Goal: Information Seeking & Learning: Learn about a topic

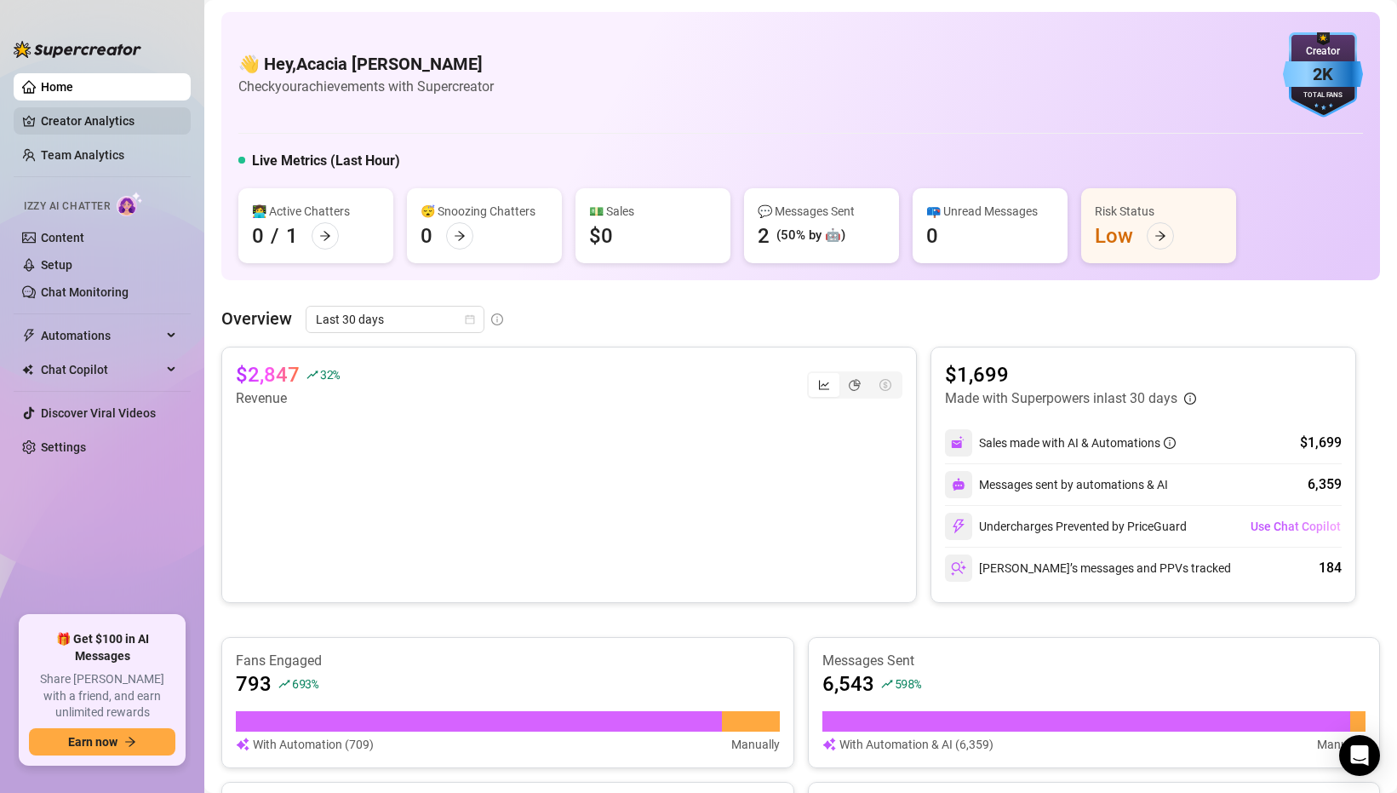
click at [72, 121] on link "Creator Analytics" at bounding box center [109, 120] width 136 height 27
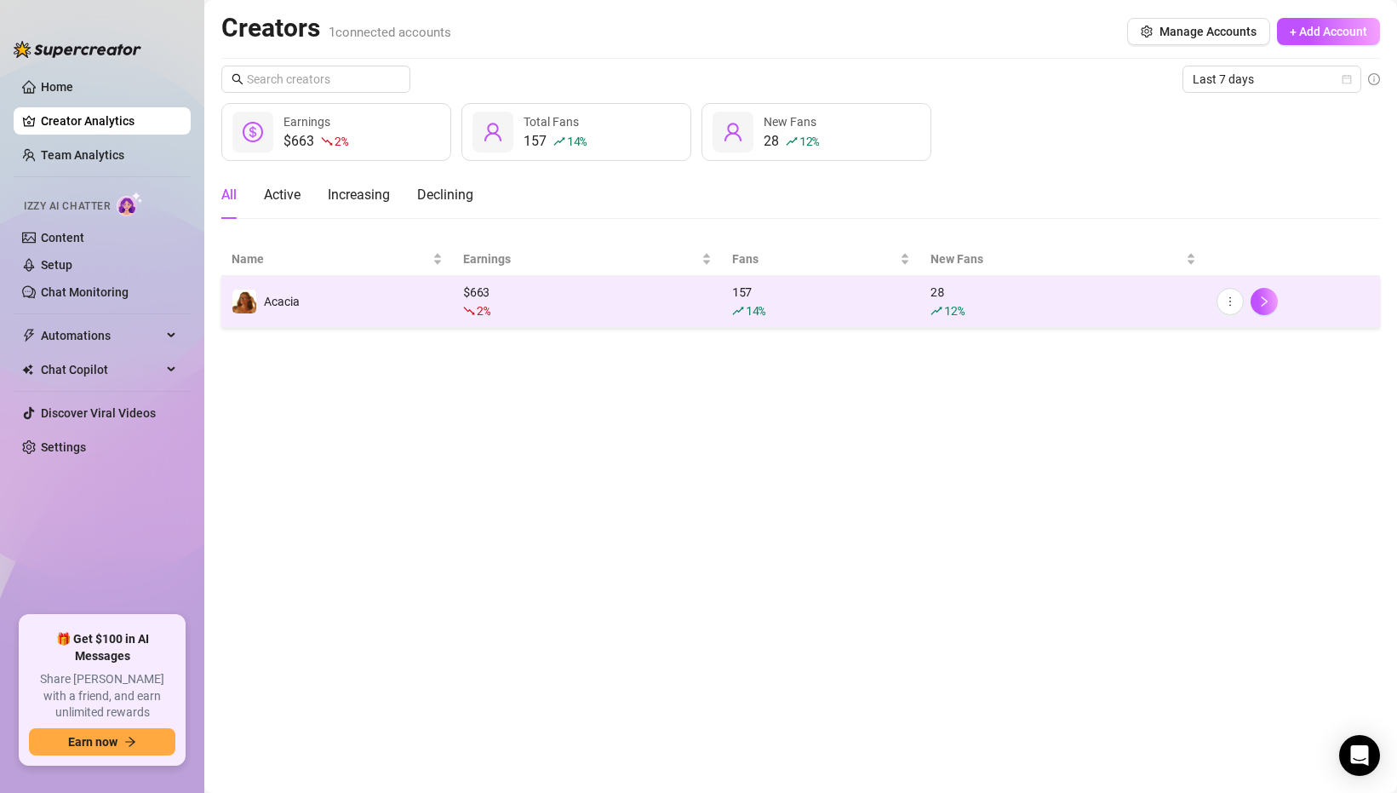
click at [440, 298] on td "Acacia" at bounding box center [337, 302] width 232 height 52
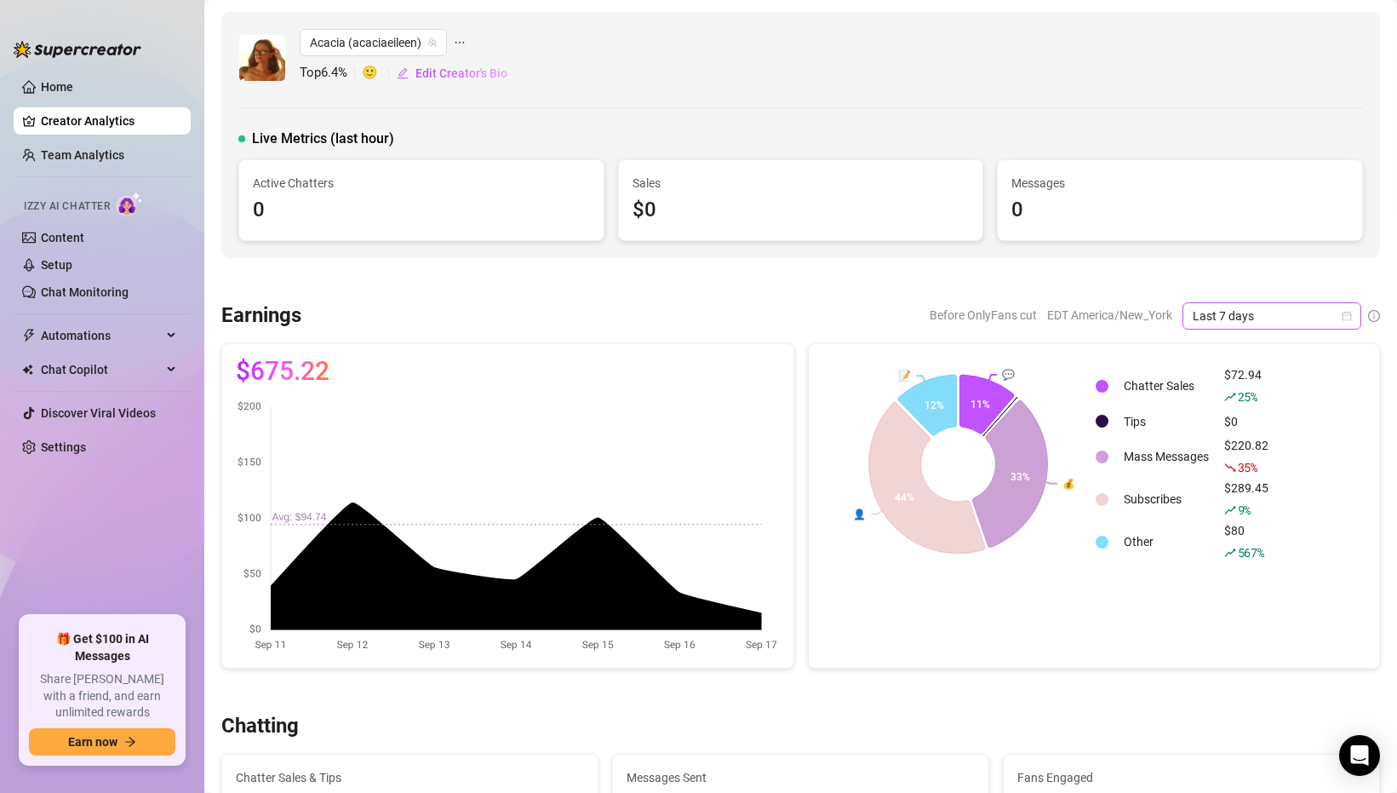
click at [1206, 316] on span "Last 7 days" at bounding box center [1272, 316] width 158 height 26
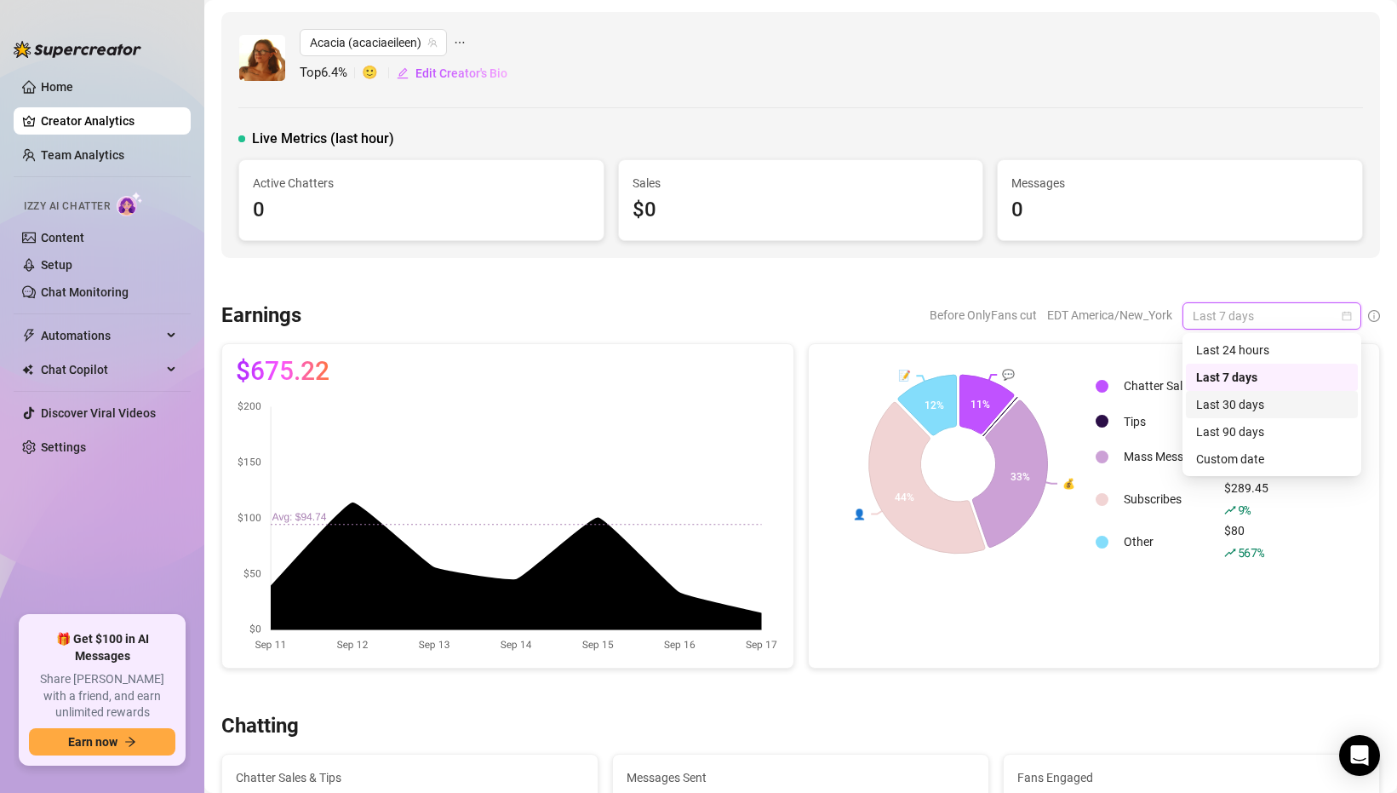
click at [1198, 401] on div "Last 30 days" at bounding box center [1272, 404] width 152 height 19
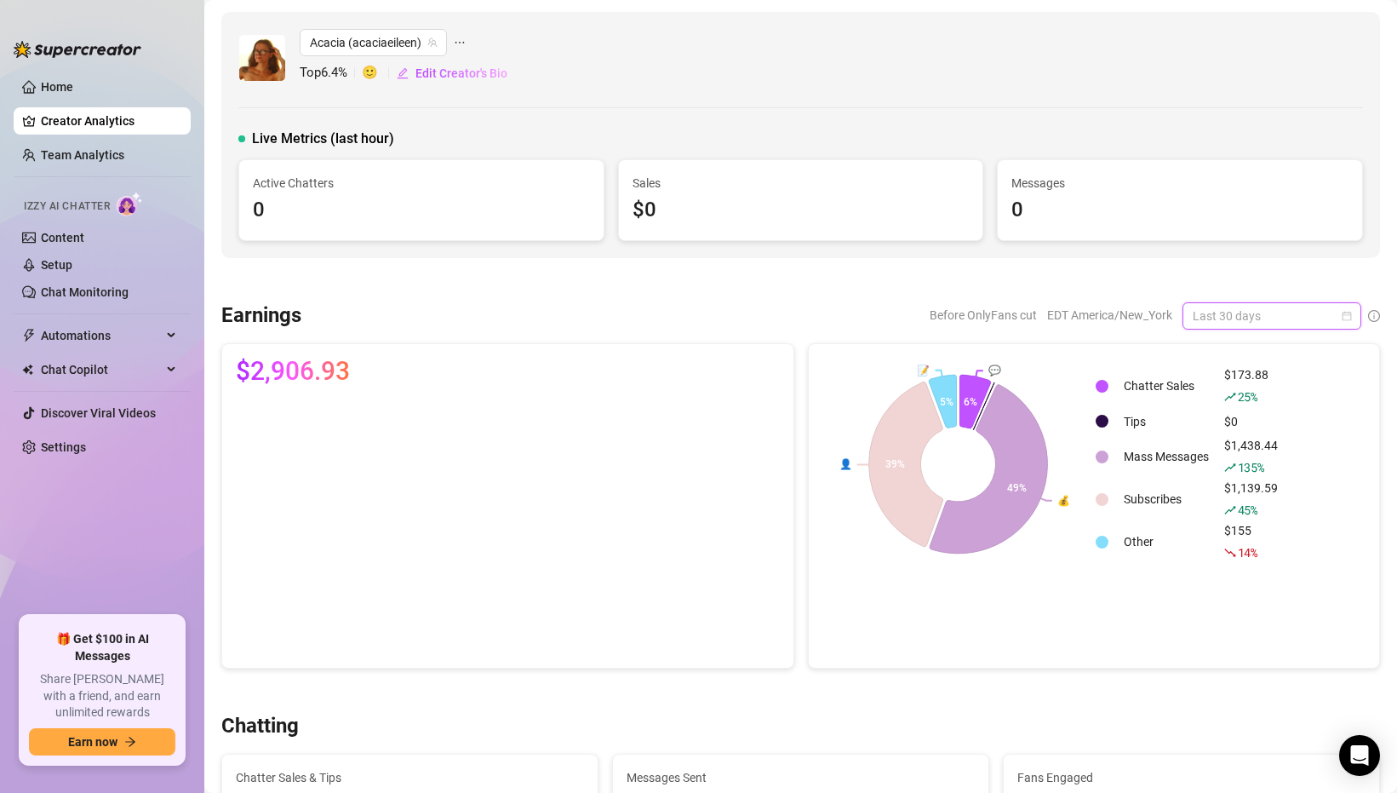
click at [1226, 313] on span "Last 30 days" at bounding box center [1272, 316] width 158 height 26
click at [1218, 370] on div "Last 7 days" at bounding box center [1272, 377] width 152 height 19
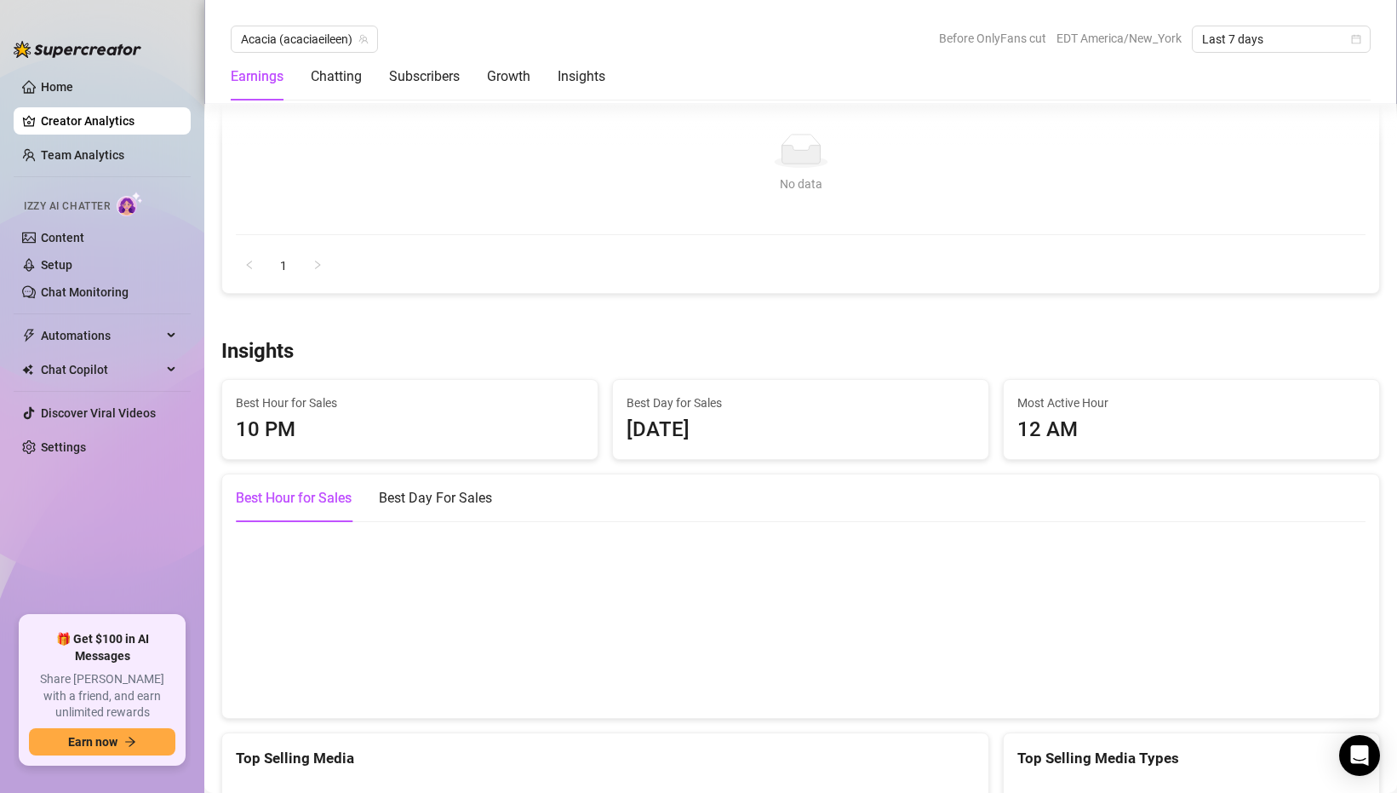
scroll to position [2142, 0]
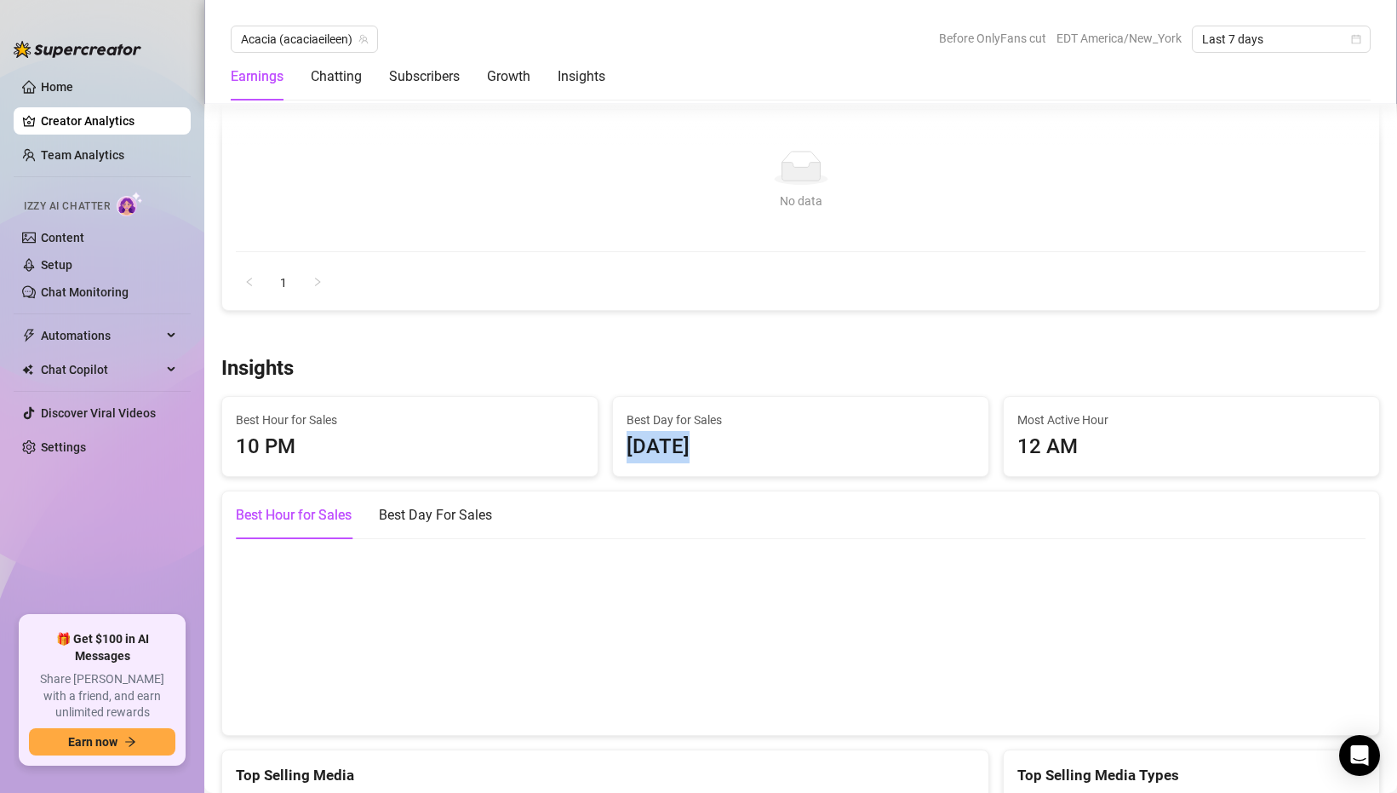
drag, startPoint x: 627, startPoint y: 409, endPoint x: 682, endPoint y: 413, distance: 55.5
click at [683, 431] on div "[DATE]" at bounding box center [801, 447] width 348 height 32
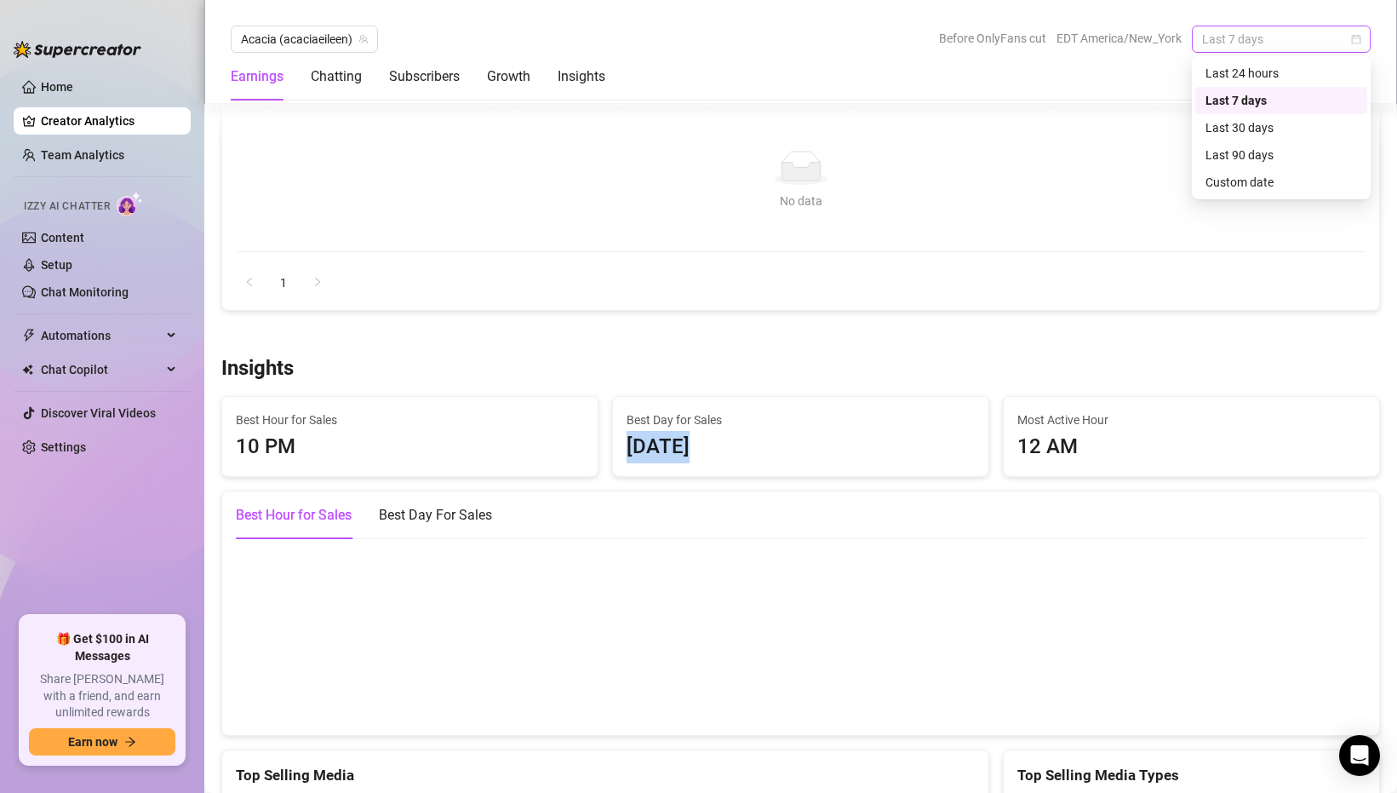
click at [1208, 41] on span "Last 7 days" at bounding box center [1281, 39] width 158 height 26
click at [1211, 130] on div "Last 30 days" at bounding box center [1281, 127] width 152 height 19
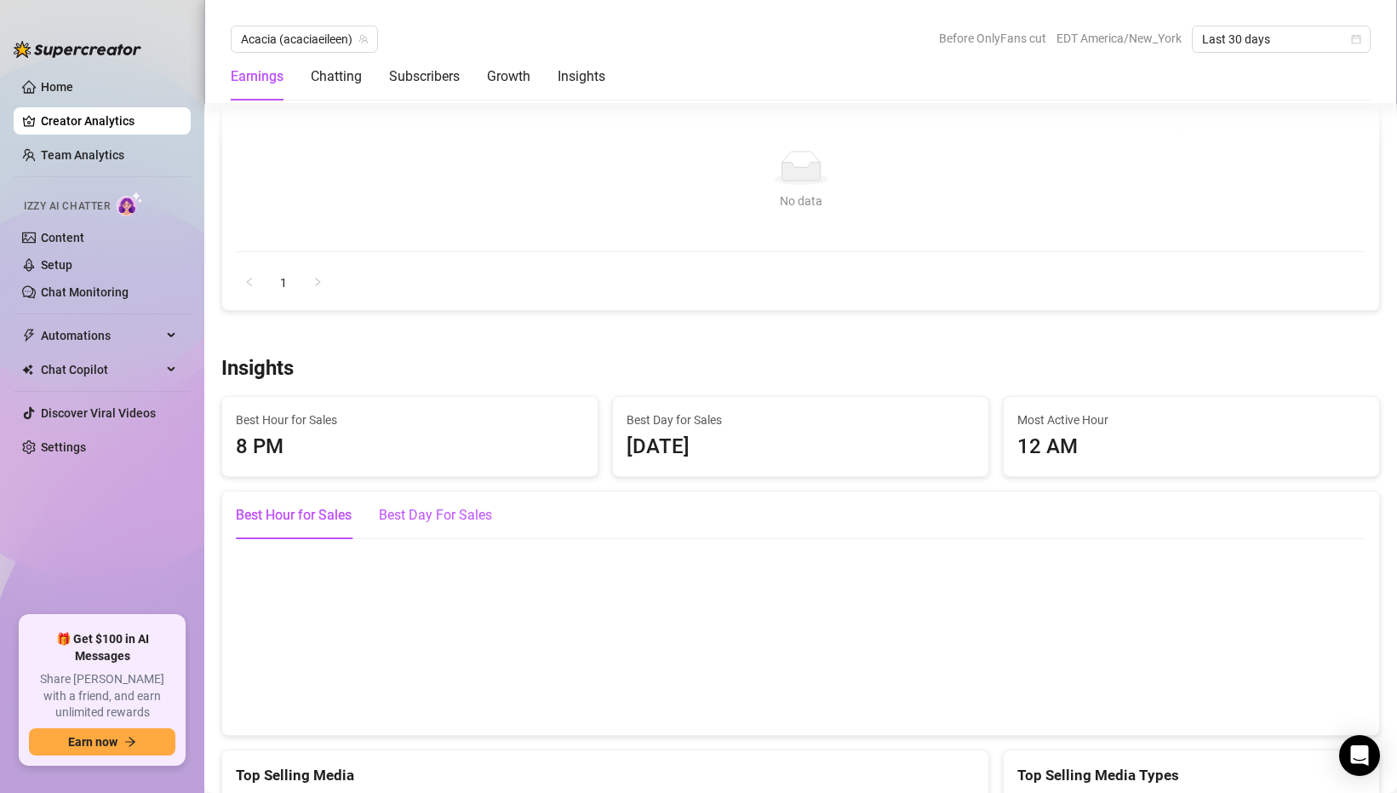
click at [426, 505] on div "Best Day For Sales" at bounding box center [435, 515] width 113 height 20
click at [276, 505] on div "Best Hour for Sales" at bounding box center [294, 515] width 116 height 20
click at [418, 505] on div "Best Day For Sales" at bounding box center [435, 515] width 113 height 20
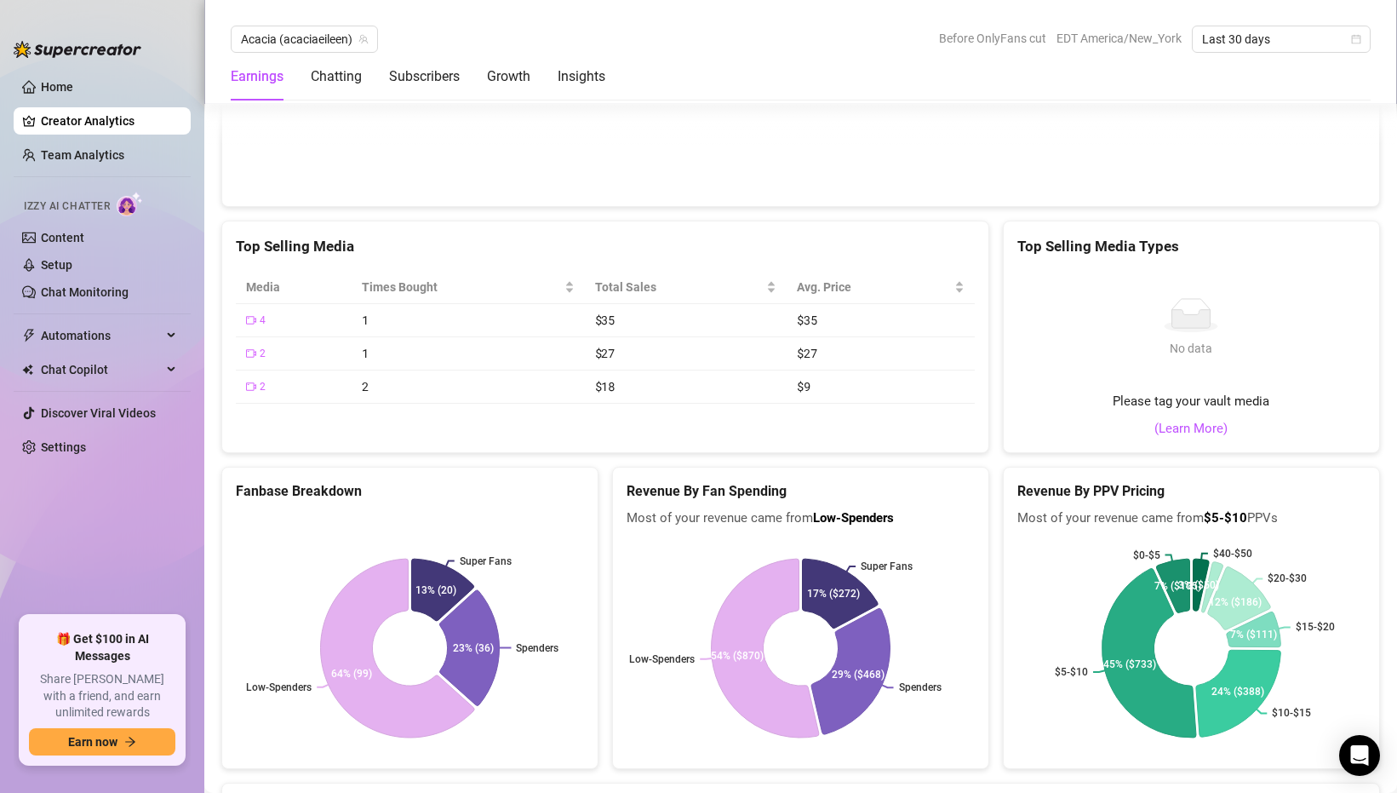
scroll to position [2671, 0]
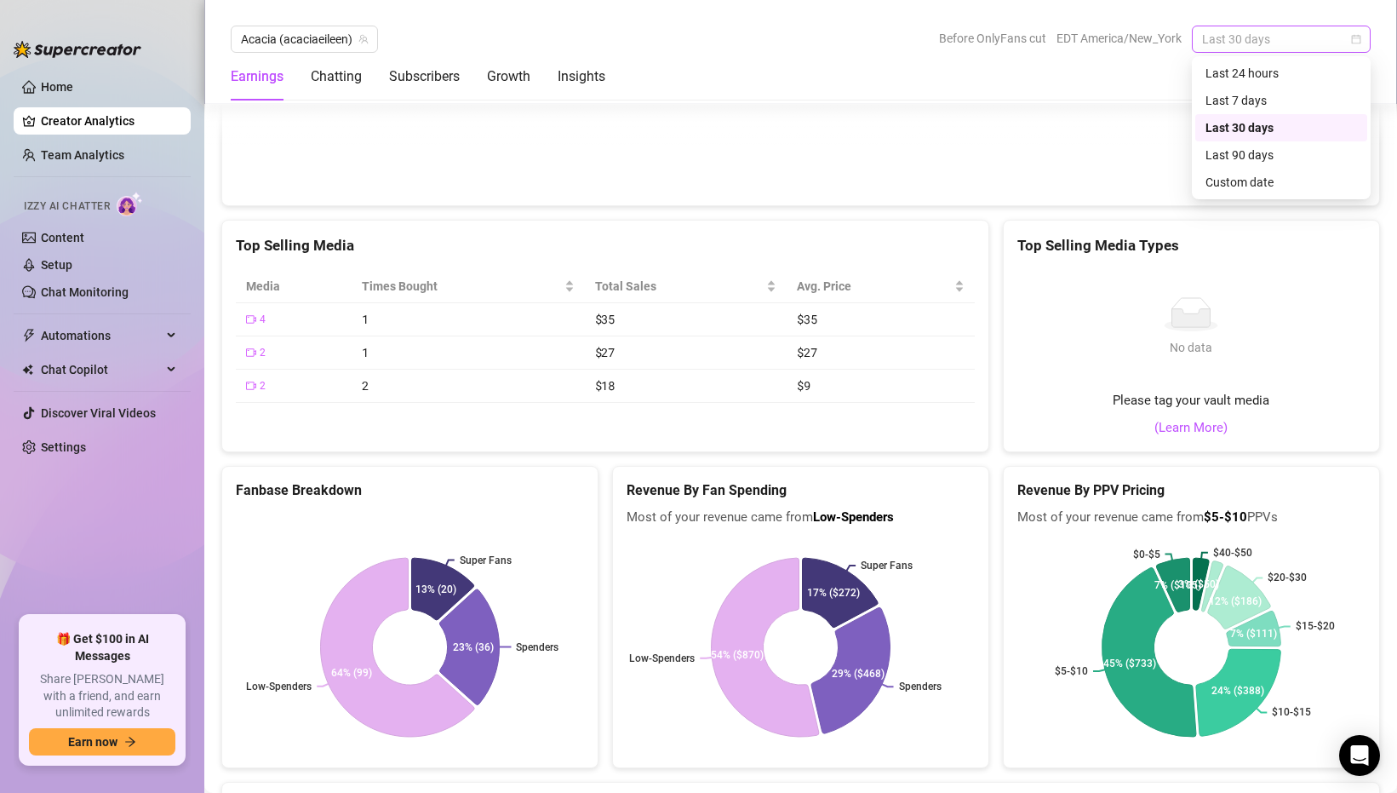
click at [1220, 46] on span "Last 30 days" at bounding box center [1281, 39] width 158 height 26
click at [1229, 101] on div "Last 7 days" at bounding box center [1281, 100] width 152 height 19
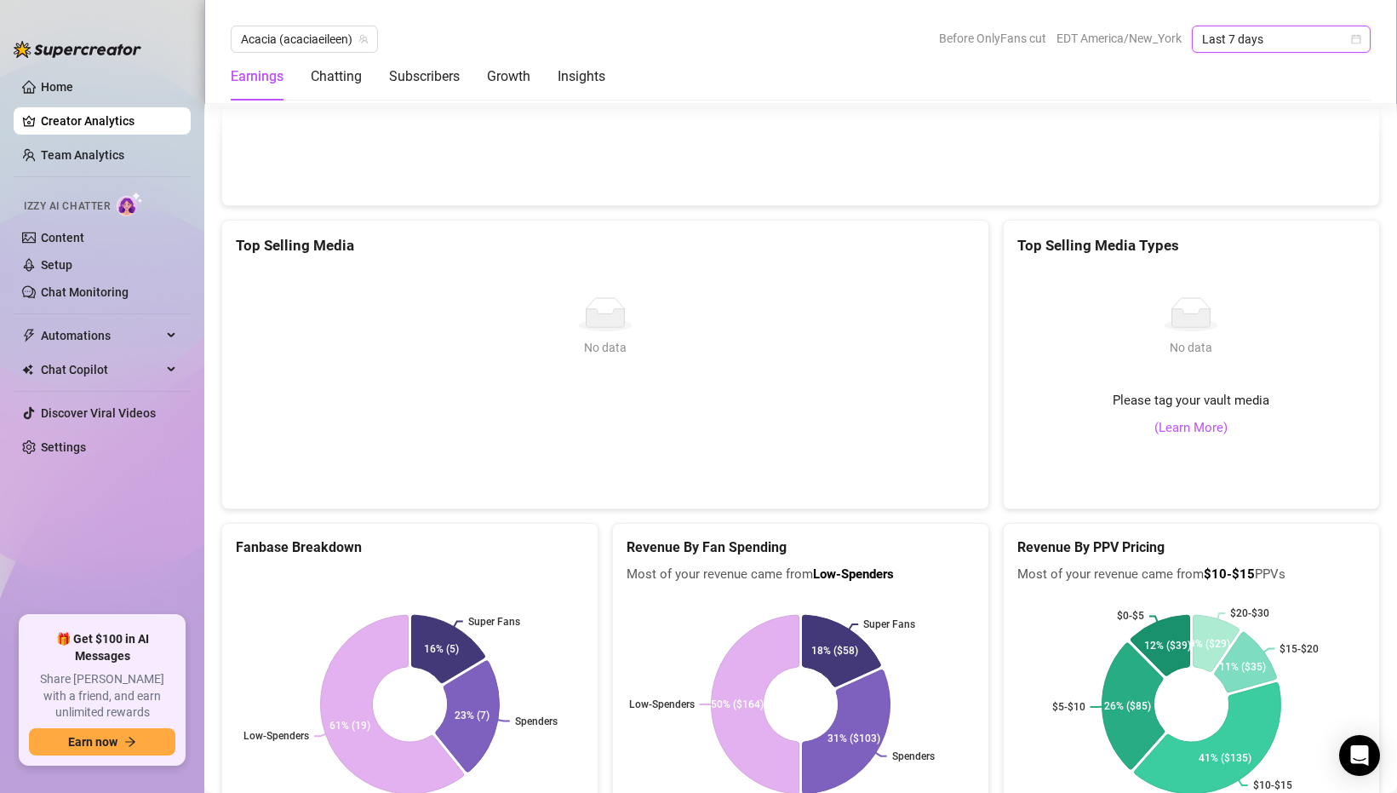
click at [1273, 43] on span "Last 7 days" at bounding box center [1281, 39] width 158 height 26
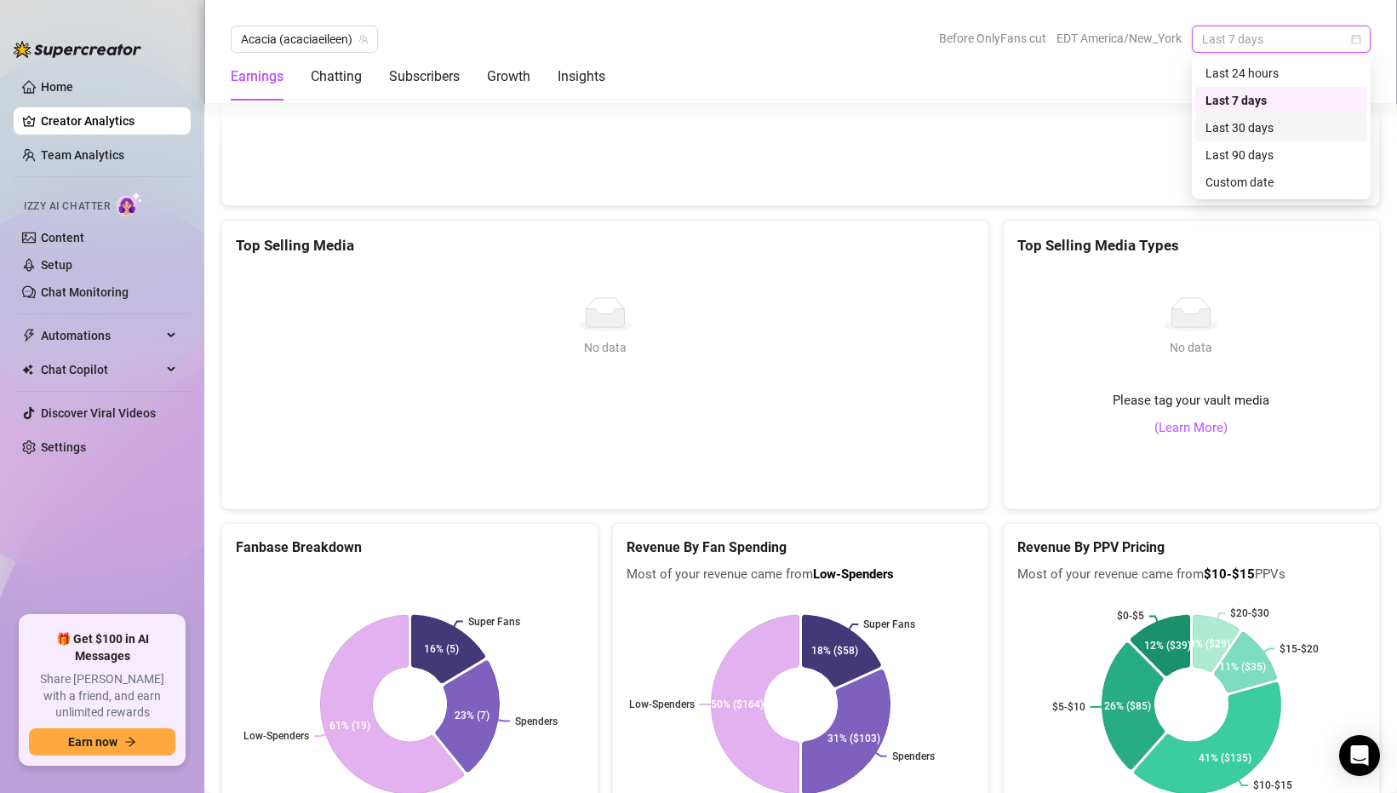
click at [1233, 119] on div "Last 30 days" at bounding box center [1281, 127] width 152 height 19
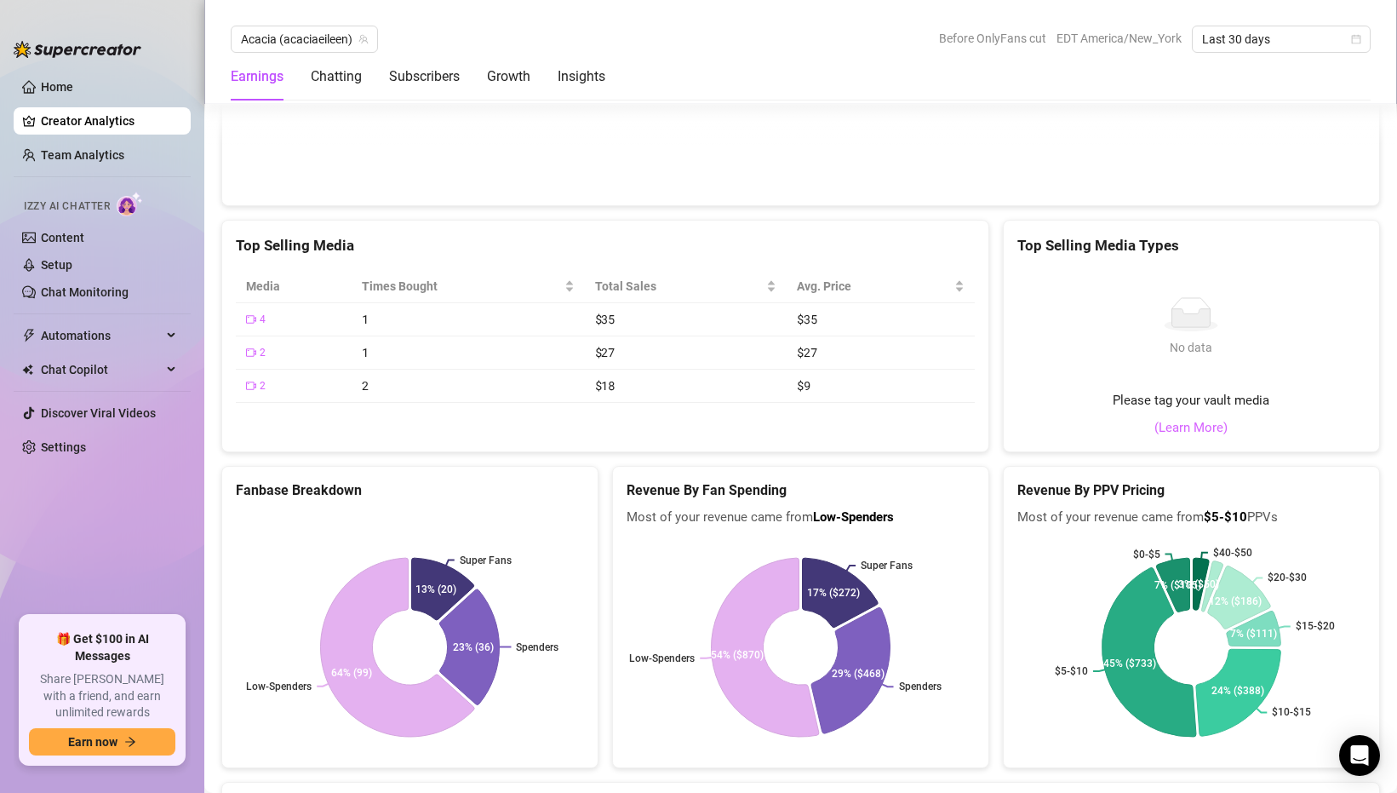
click at [1199, 418] on link "(Learn More)" at bounding box center [1190, 428] width 73 height 20
click at [23, 22] on div at bounding box center [78, 40] width 128 height 51
click at [1188, 418] on link "(Learn More)" at bounding box center [1190, 428] width 73 height 20
click at [1170, 418] on link "(Learn More)" at bounding box center [1190, 428] width 73 height 20
